Goal: Task Accomplishment & Management: Use online tool/utility

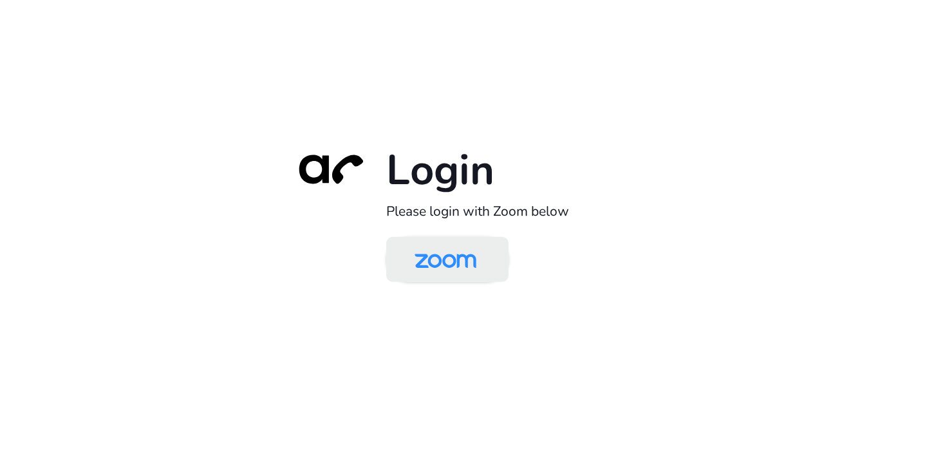
click at [443, 246] on img at bounding box center [445, 260] width 89 height 42
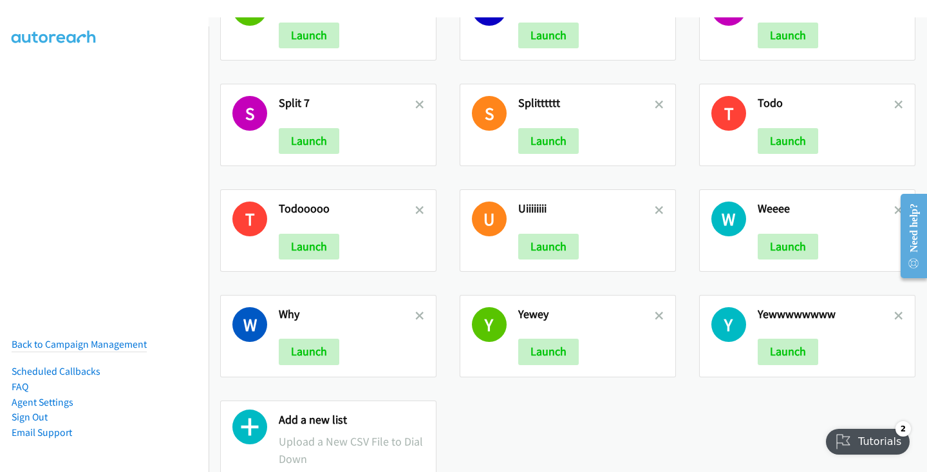
scroll to position [1185, 0]
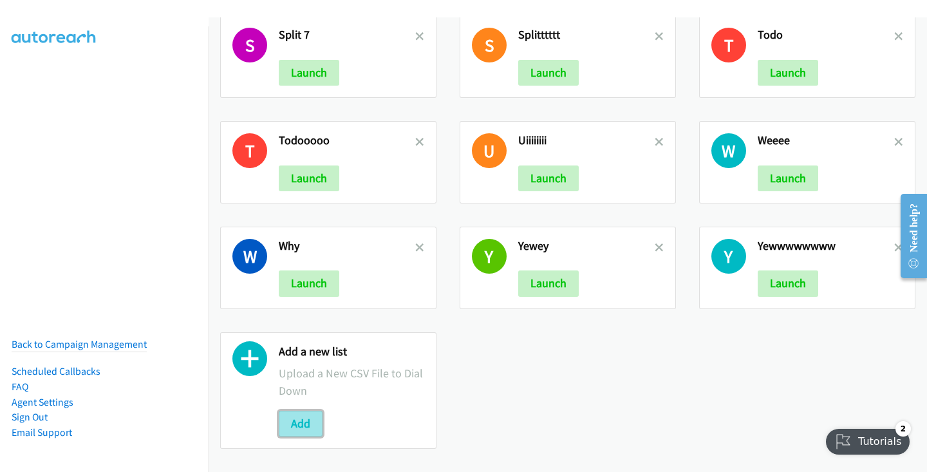
click at [301, 417] on button "Add" at bounding box center [301, 424] width 44 height 26
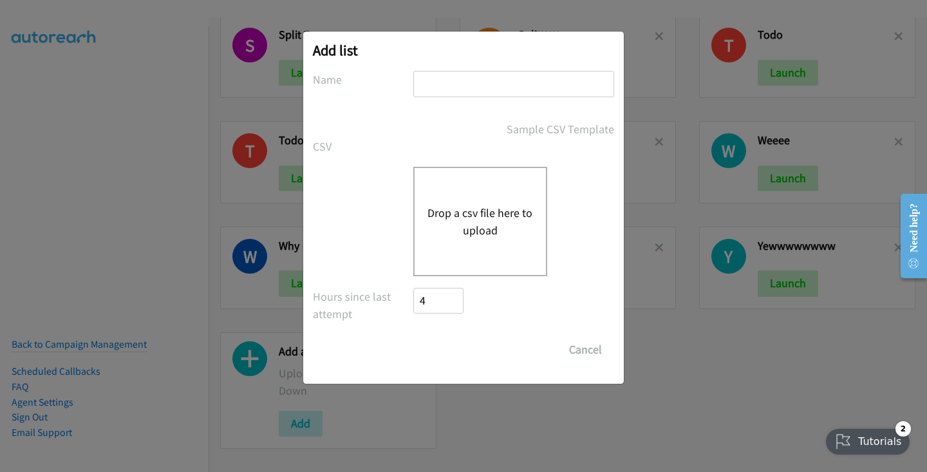
click at [453, 221] on button "Drop a csv file here to upload" at bounding box center [480, 221] width 106 height 35
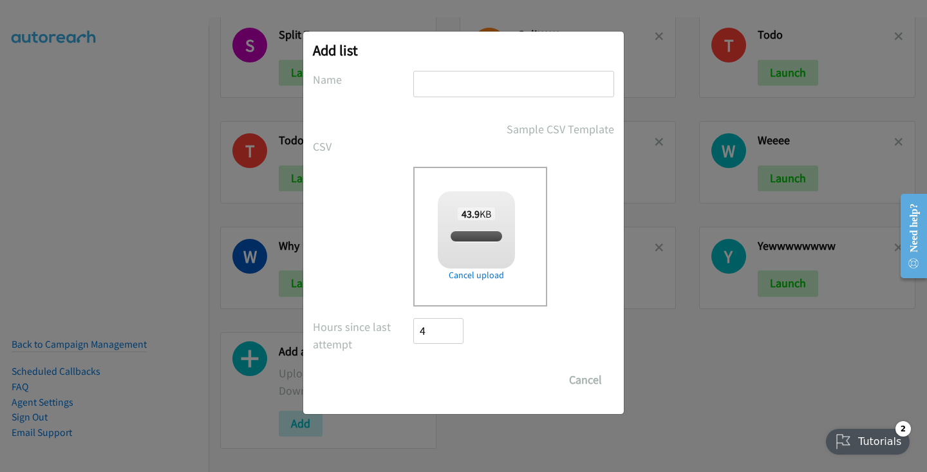
checkbox input "true"
click at [465, 91] on input "text" at bounding box center [513, 84] width 201 height 26
click at [465, 88] on input "text" at bounding box center [513, 84] width 201 height 26
type input "split 77"
click at [450, 377] on input "Save List" at bounding box center [447, 380] width 68 height 26
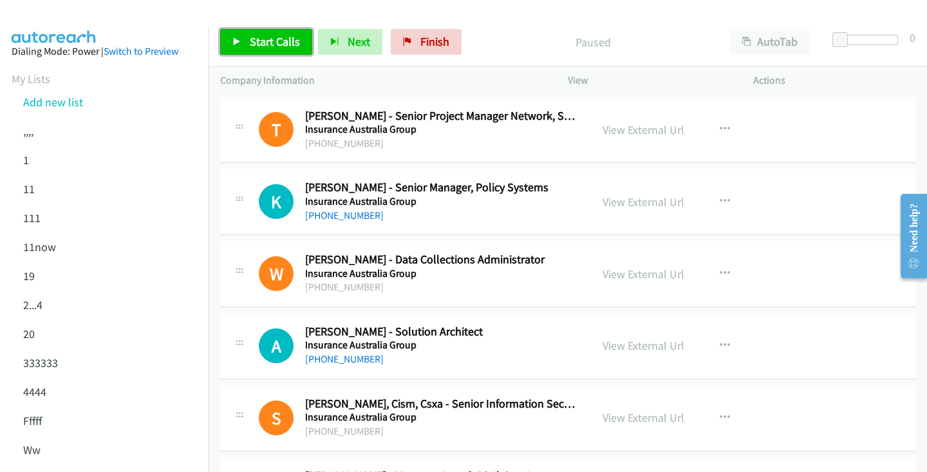
click at [263, 50] on link "Start Calls" at bounding box center [266, 42] width 92 height 26
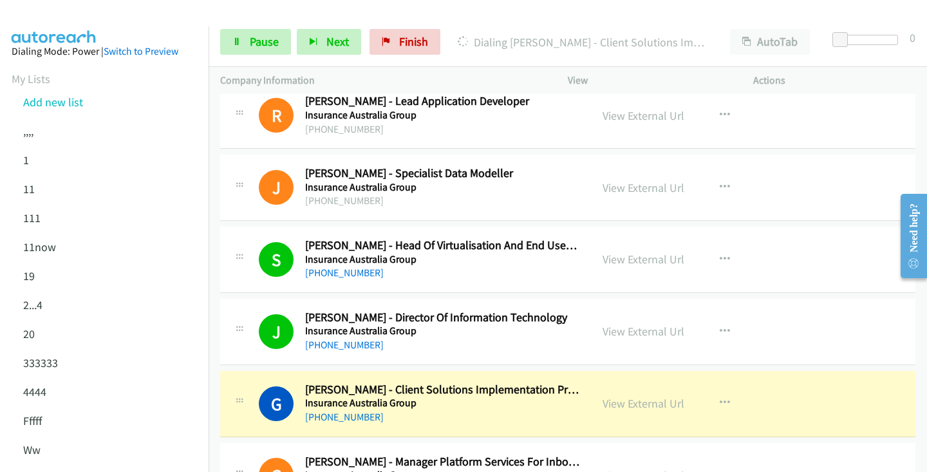
scroll to position [944, 0]
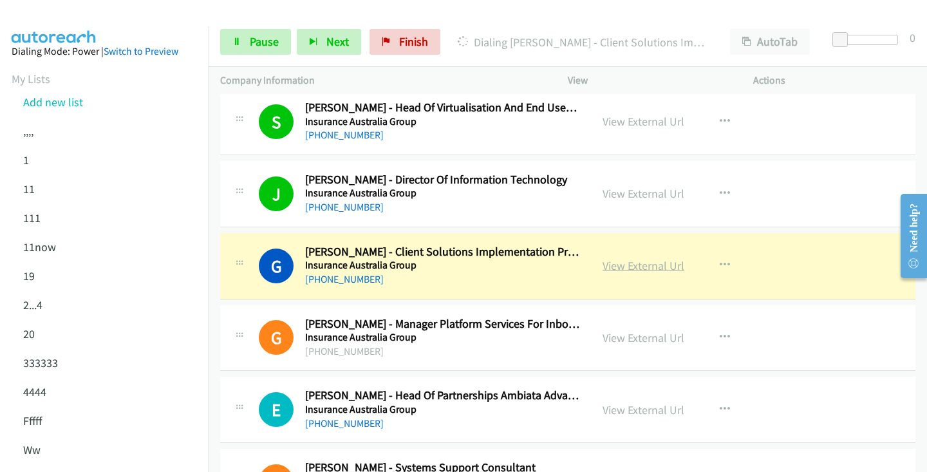
click at [629, 260] on link "View External Url" at bounding box center [644, 265] width 82 height 15
click at [239, 43] on icon at bounding box center [236, 42] width 9 height 9
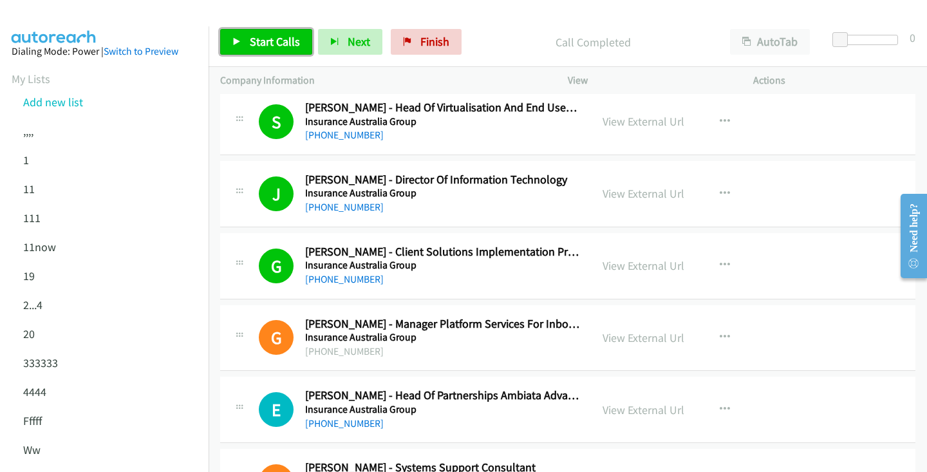
click at [261, 44] on span "Start Calls" at bounding box center [275, 41] width 50 height 15
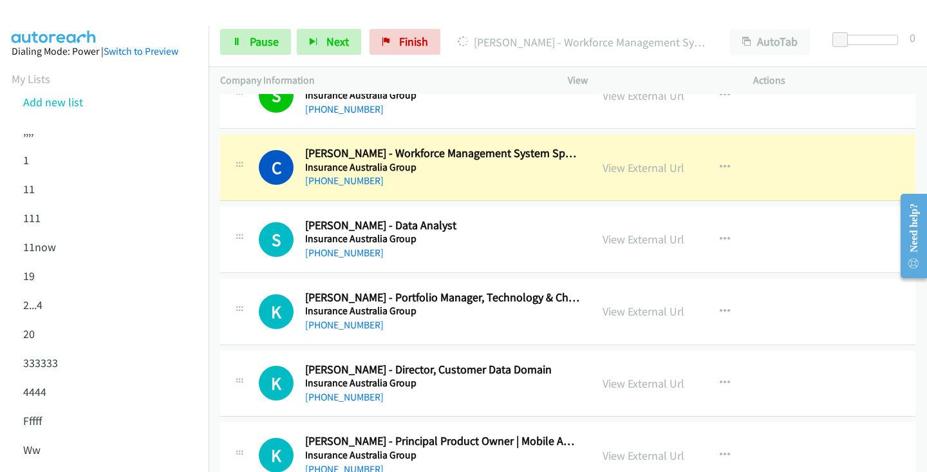
scroll to position [2410, 0]
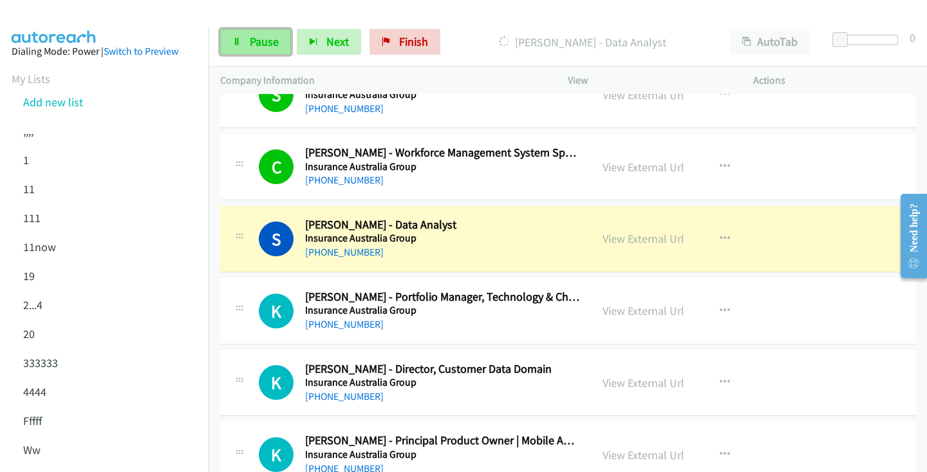
click at [256, 53] on link "Pause" at bounding box center [255, 42] width 71 height 26
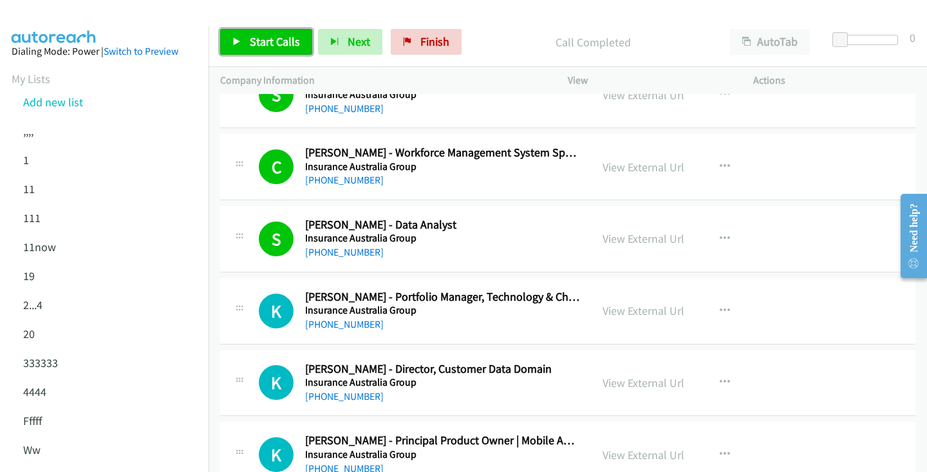
click at [292, 45] on span "Start Calls" at bounding box center [275, 41] width 50 height 15
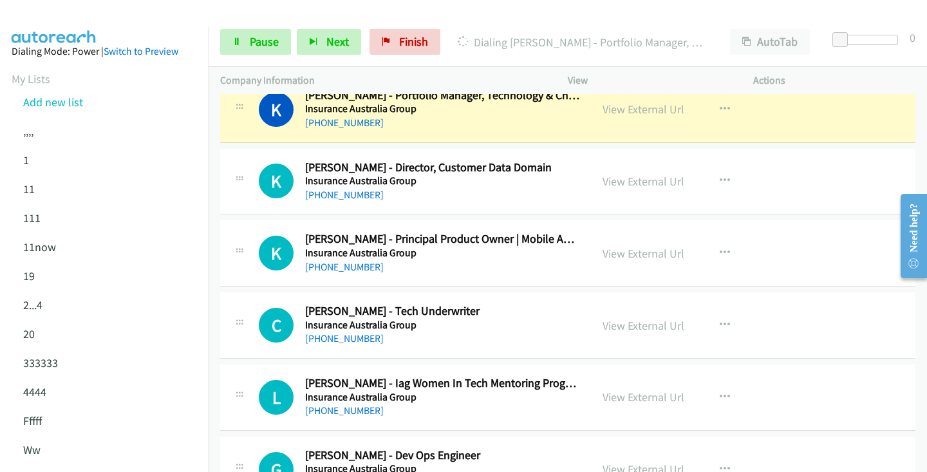
scroll to position [2589, 0]
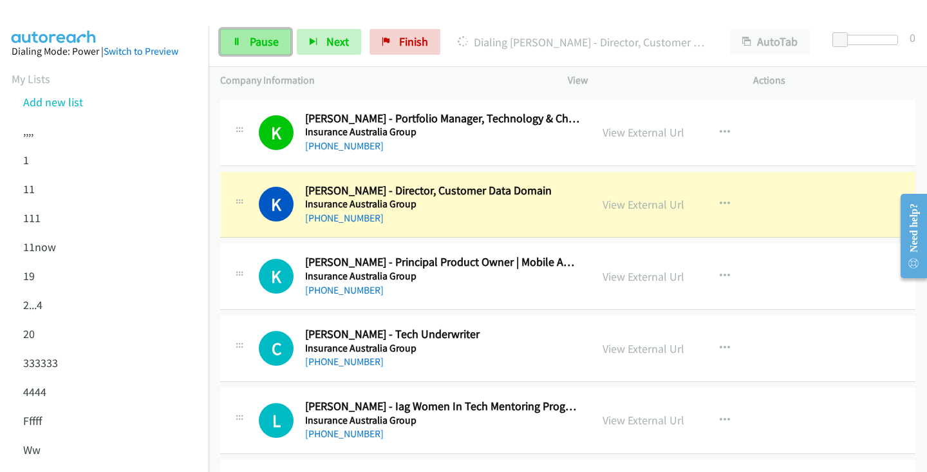
click at [282, 41] on link "Pause" at bounding box center [255, 42] width 71 height 26
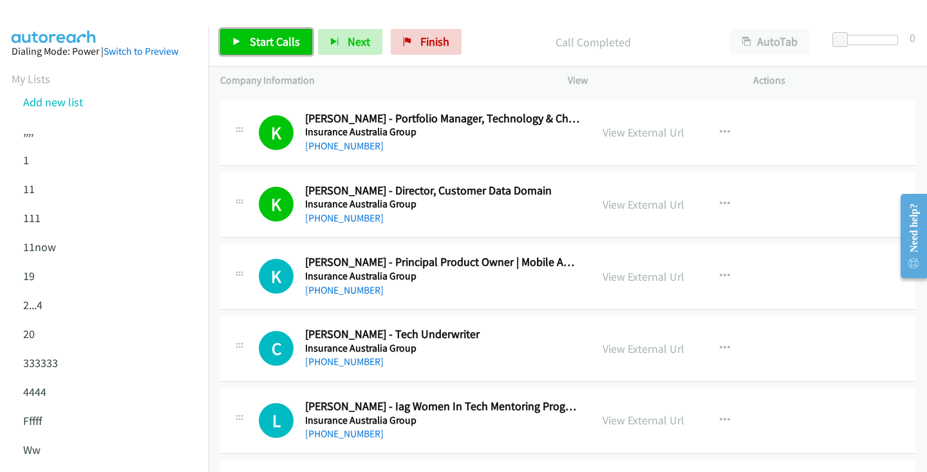
click at [251, 52] on link "Start Calls" at bounding box center [266, 42] width 92 height 26
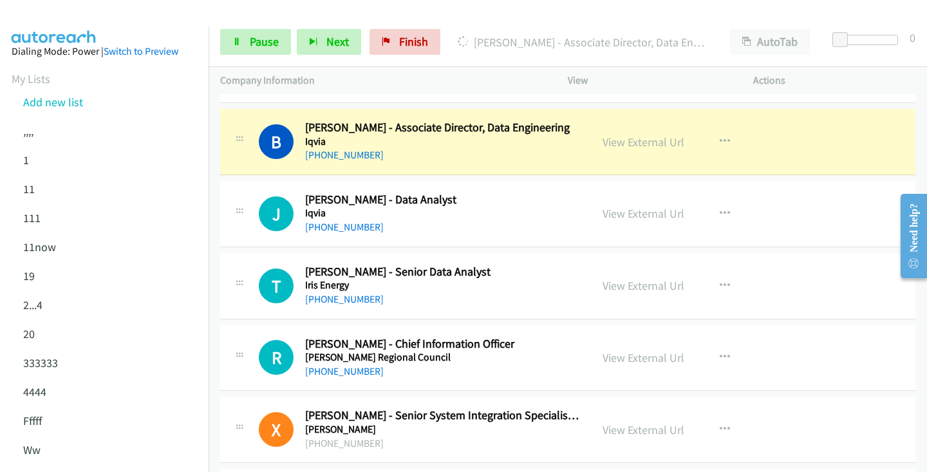
scroll to position [3588, 0]
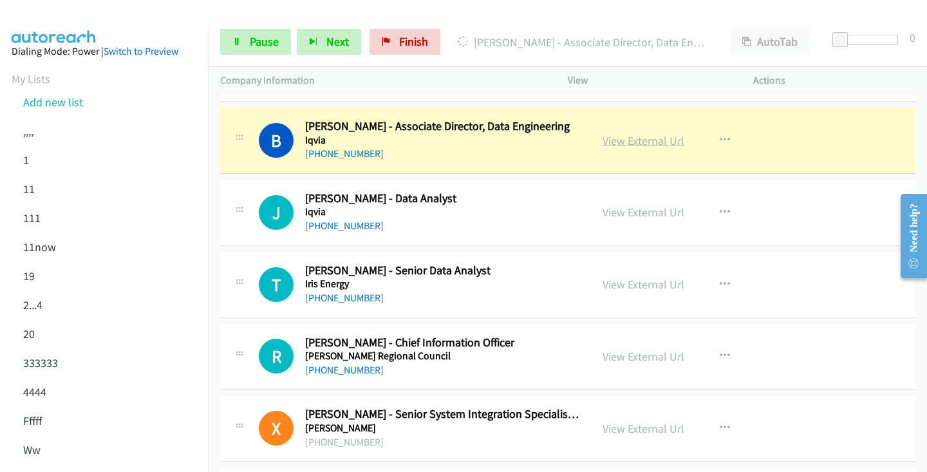
click at [657, 138] on link "View External Url" at bounding box center [644, 140] width 82 height 15
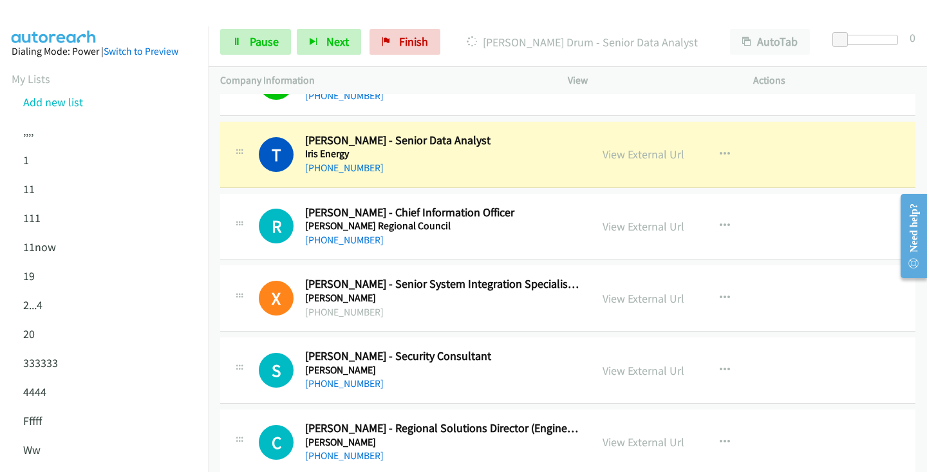
scroll to position [3722, 0]
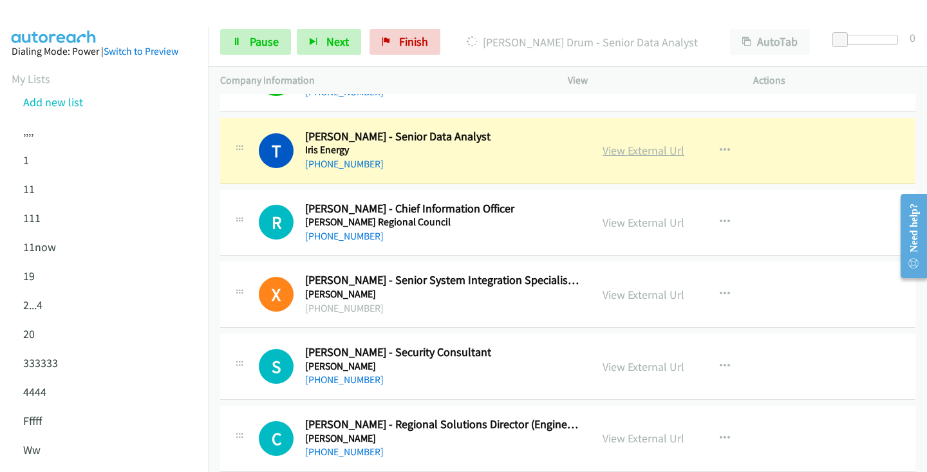
click at [628, 156] on link "View External Url" at bounding box center [644, 150] width 82 height 15
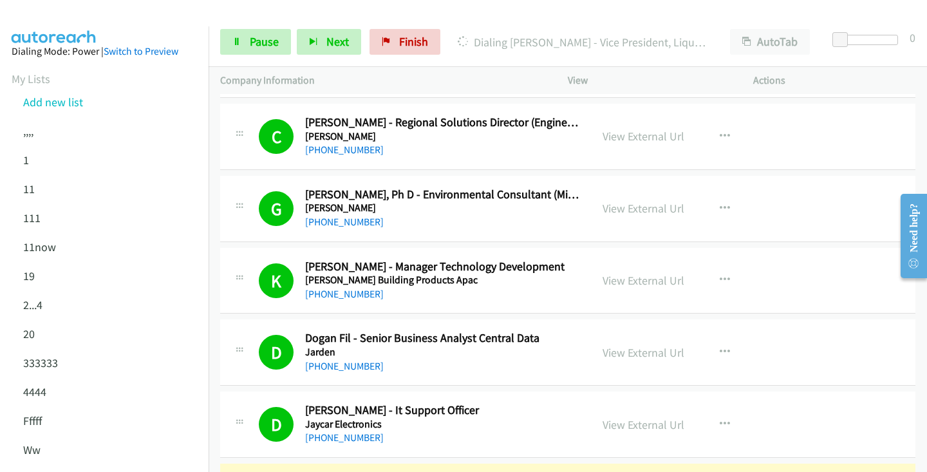
scroll to position [4194, 0]
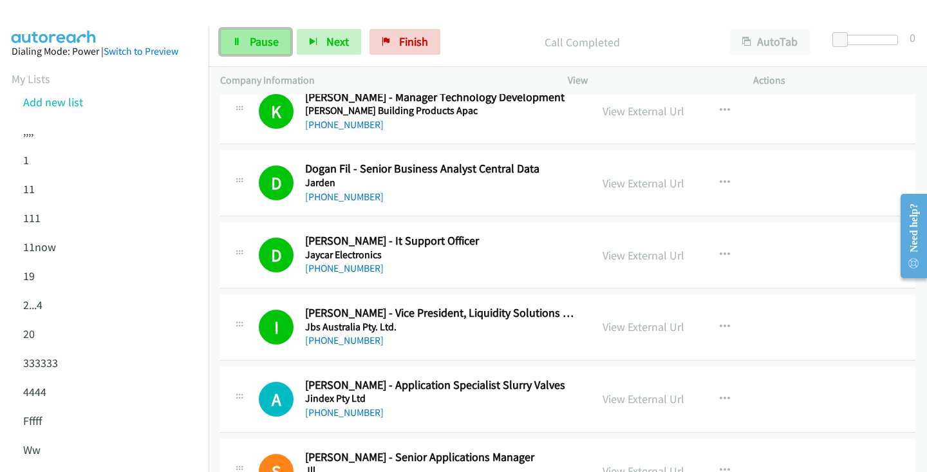
click at [263, 43] on span "Pause" at bounding box center [264, 41] width 29 height 15
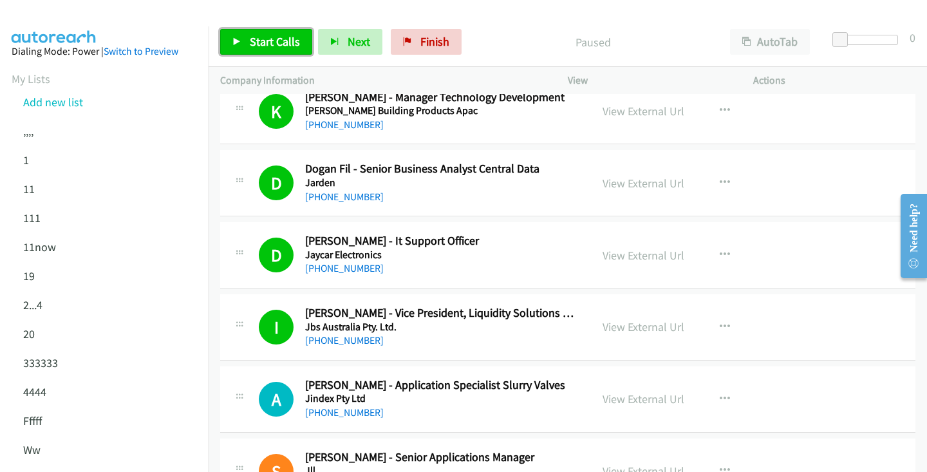
click at [280, 46] on span "Start Calls" at bounding box center [275, 41] width 50 height 15
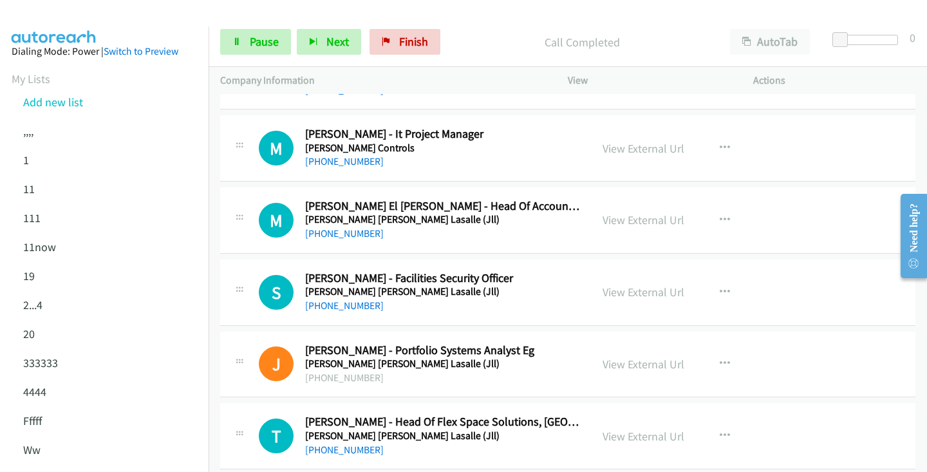
scroll to position [4733, 0]
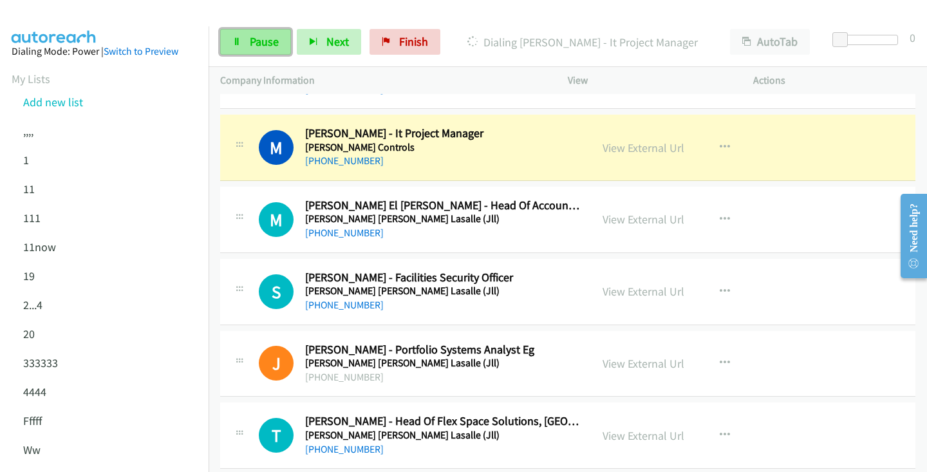
click at [264, 46] on span "Pause" at bounding box center [264, 41] width 29 height 15
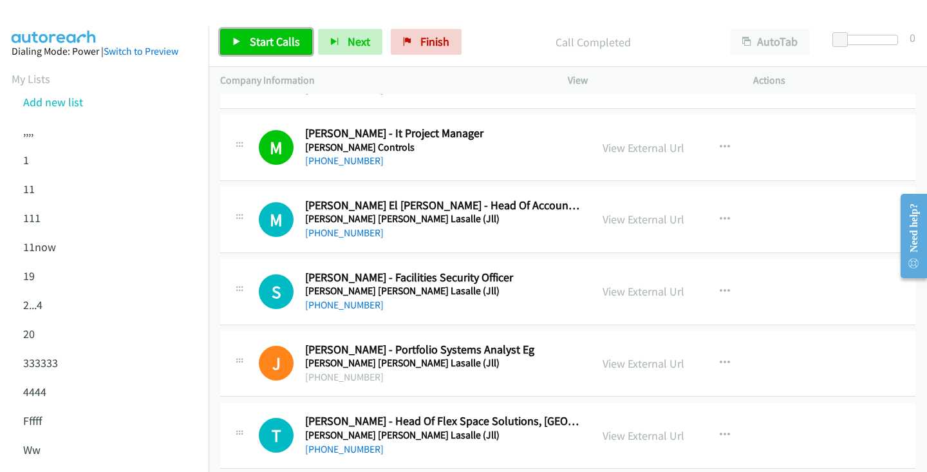
click at [283, 50] on link "Start Calls" at bounding box center [266, 42] width 92 height 26
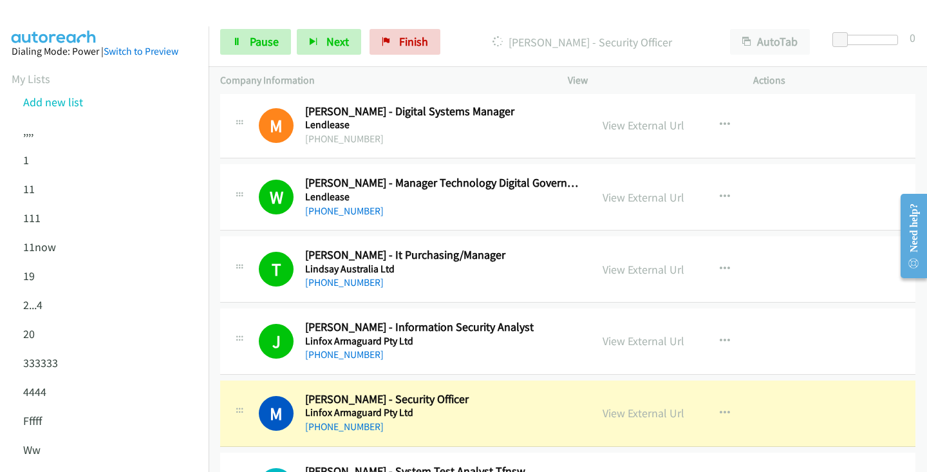
scroll to position [6483, 0]
click at [638, 411] on link "View External Url" at bounding box center [644, 412] width 82 height 15
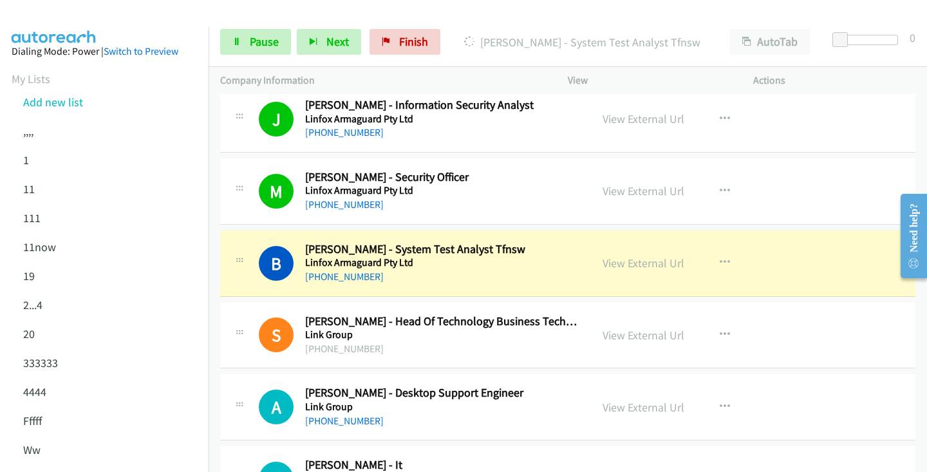
scroll to position [6707, 0]
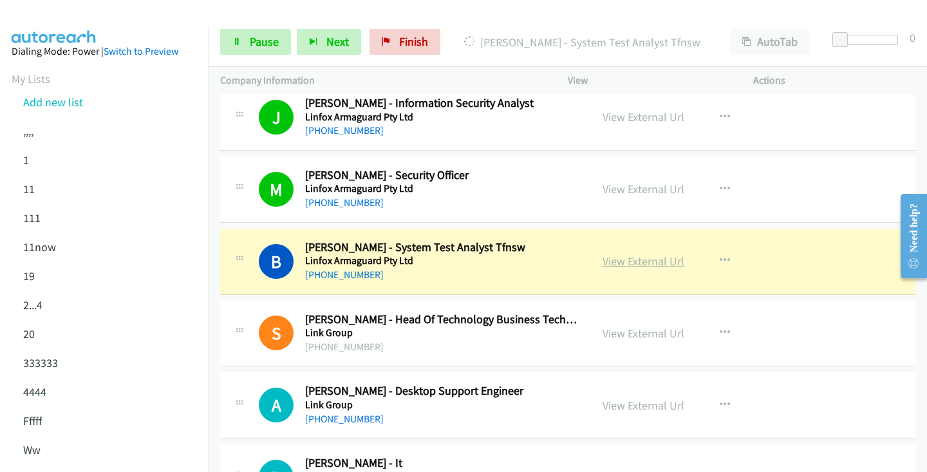
click at [644, 263] on link "View External Url" at bounding box center [644, 261] width 82 height 15
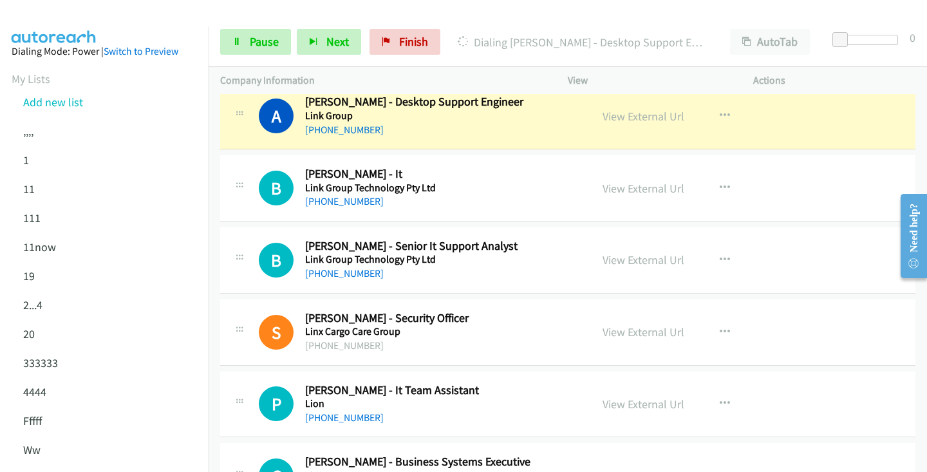
scroll to position [6991, 0]
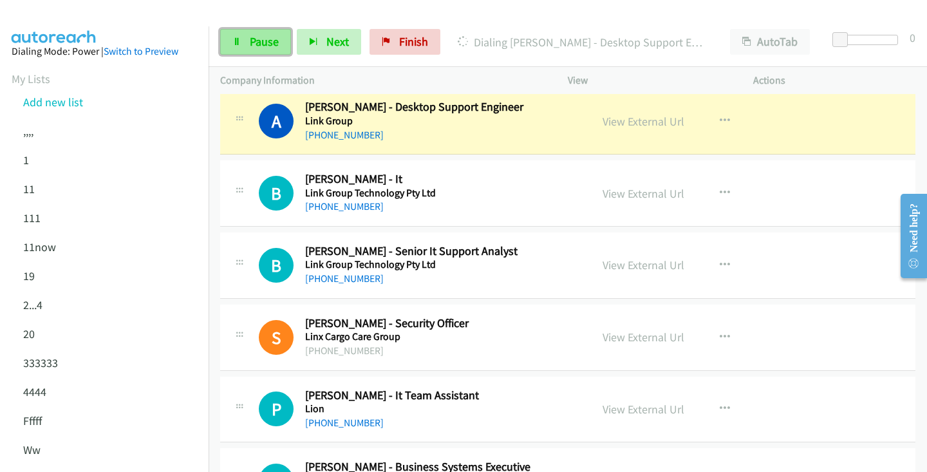
click at [251, 44] on span "Pause" at bounding box center [264, 41] width 29 height 15
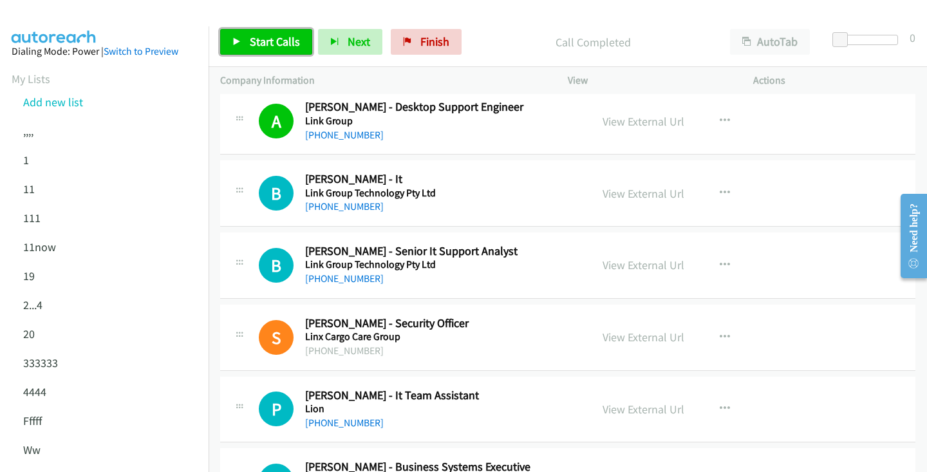
click at [270, 38] on span "Start Calls" at bounding box center [275, 41] width 50 height 15
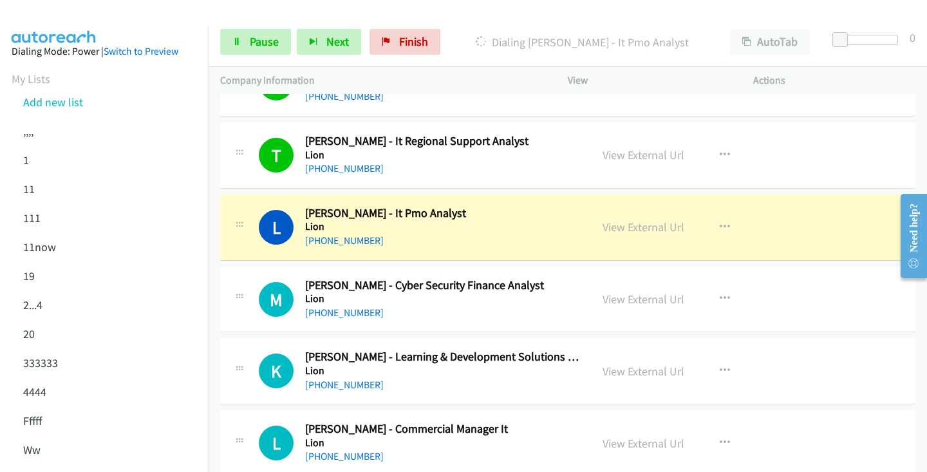
scroll to position [7462, 0]
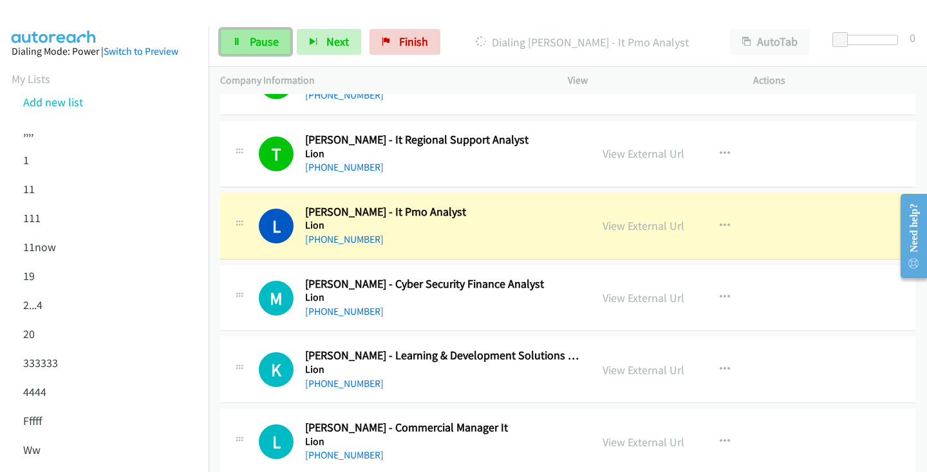
click at [261, 36] on span "Pause" at bounding box center [264, 41] width 29 height 15
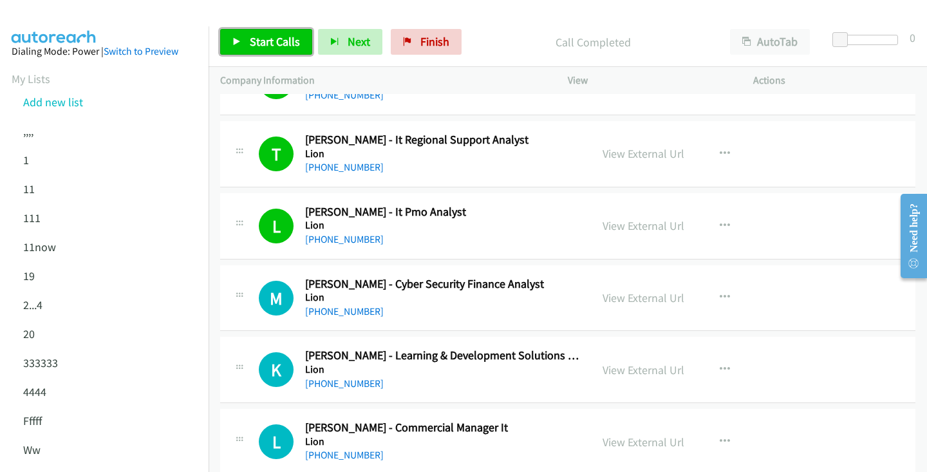
click at [287, 47] on span "Start Calls" at bounding box center [275, 41] width 50 height 15
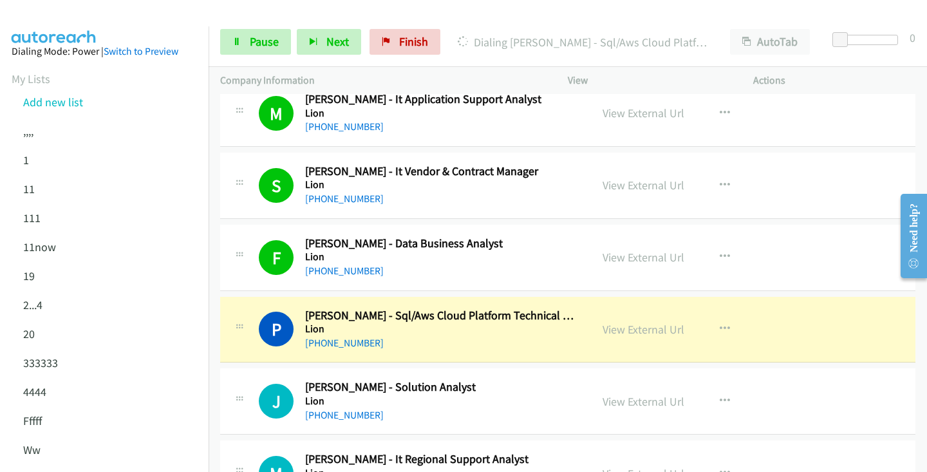
scroll to position [7861, 0]
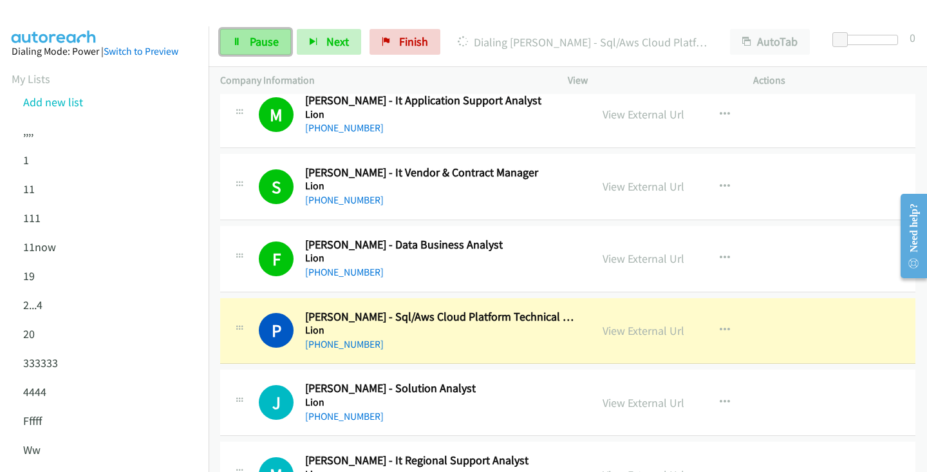
click at [262, 49] on link "Pause" at bounding box center [255, 42] width 71 height 26
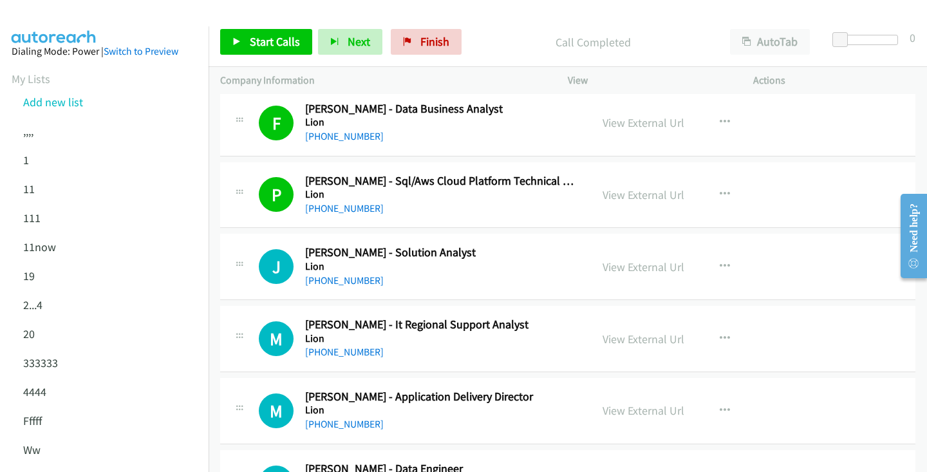
scroll to position [8025, 0]
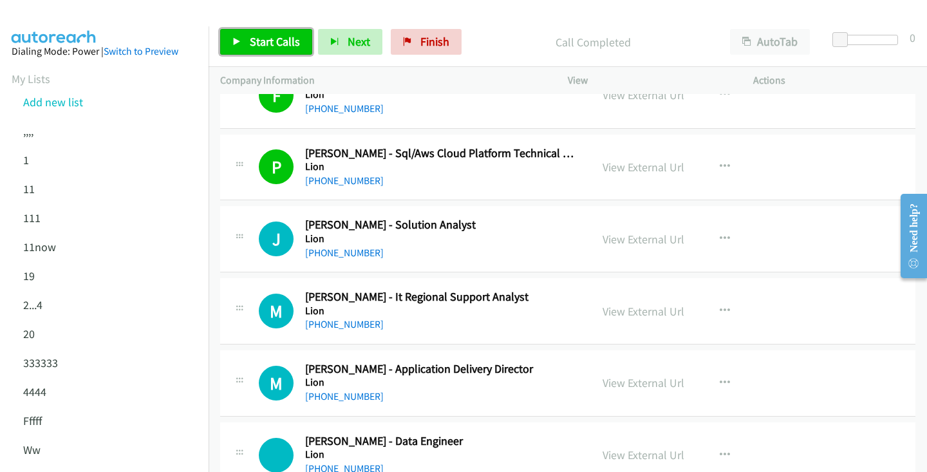
click at [287, 37] on span "Start Calls" at bounding box center [275, 41] width 50 height 15
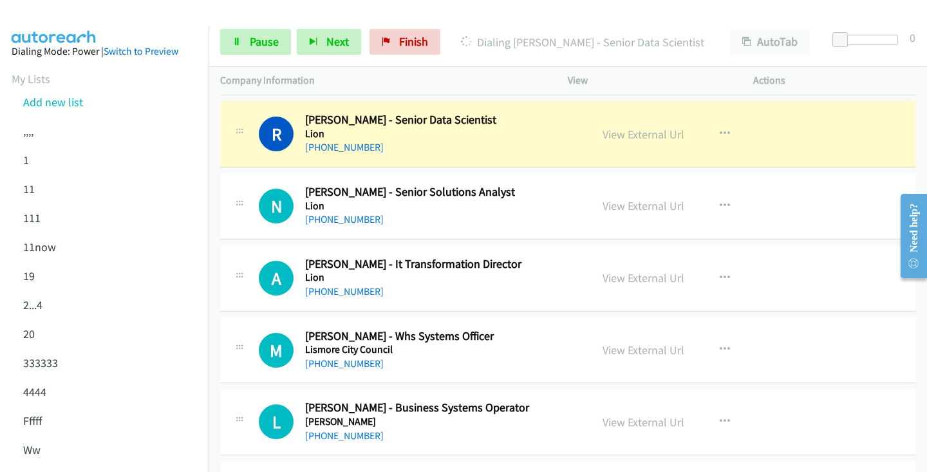
scroll to position [8563, 0]
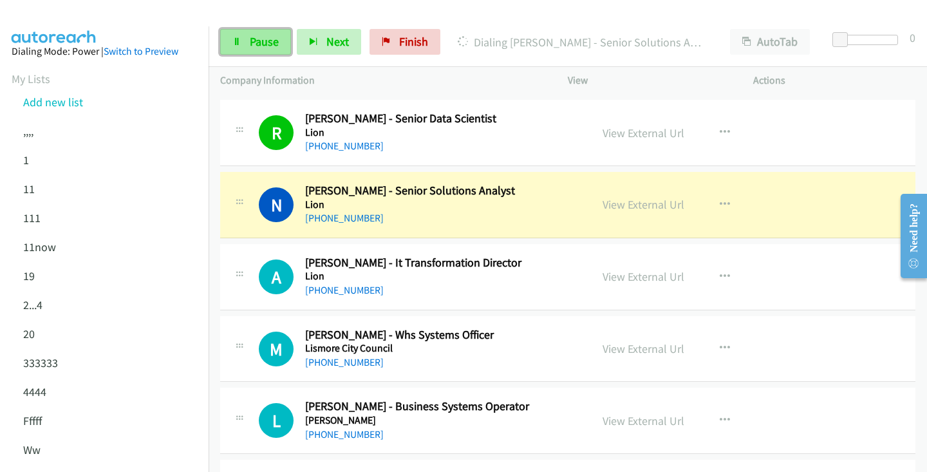
click at [262, 44] on span "Pause" at bounding box center [264, 41] width 29 height 15
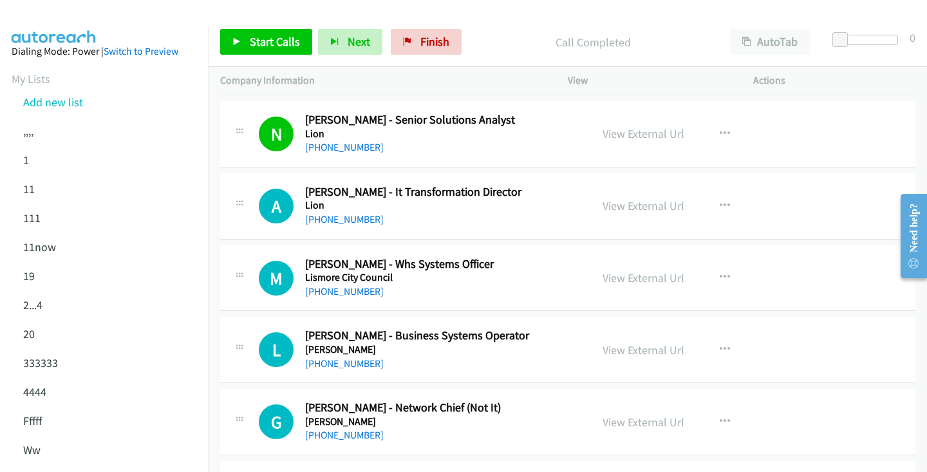
scroll to position [8635, 0]
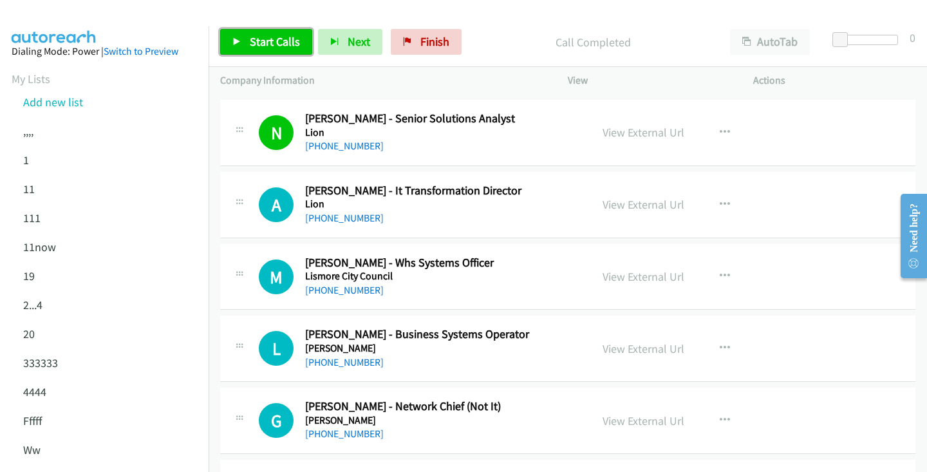
click at [289, 52] on link "Start Calls" at bounding box center [266, 42] width 92 height 26
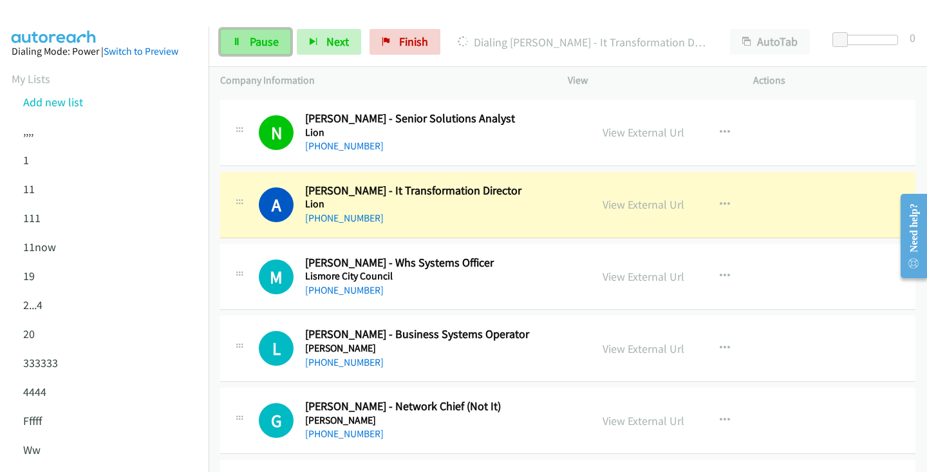
click at [270, 39] on span "Pause" at bounding box center [264, 41] width 29 height 15
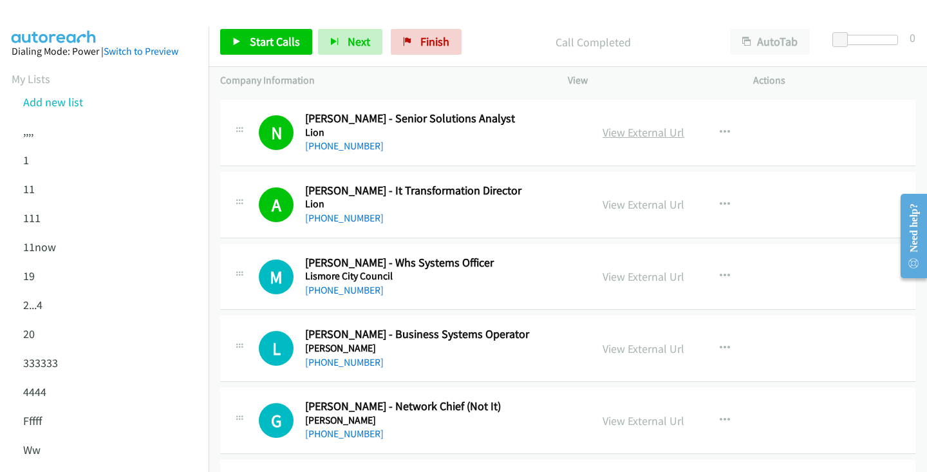
click at [655, 136] on link "View External Url" at bounding box center [644, 132] width 82 height 15
